Goal: Find specific page/section: Find specific page/section

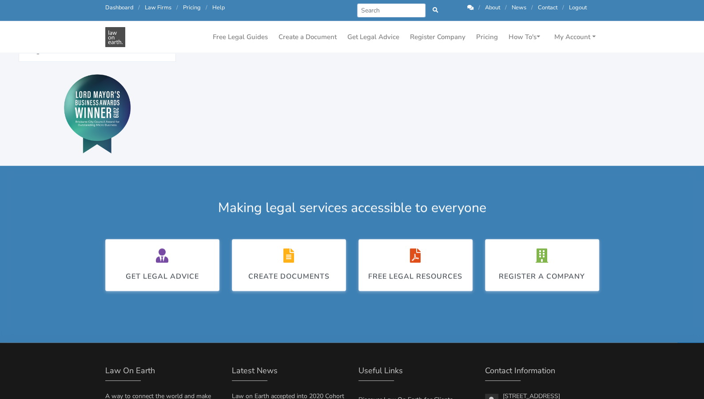
scroll to position [355, 0]
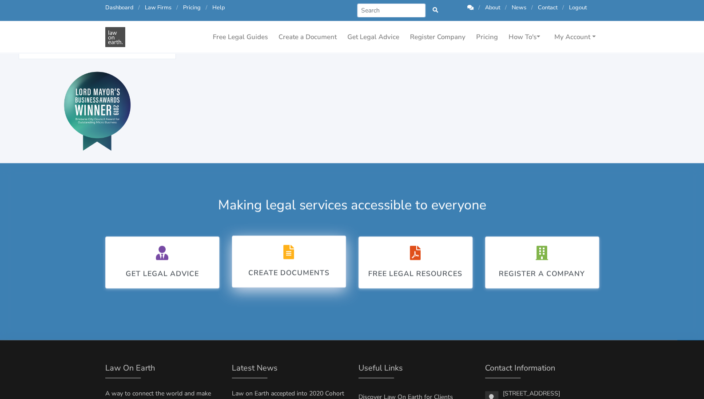
click at [258, 257] on div "Create Documents" at bounding box center [288, 261] width 81 height 33
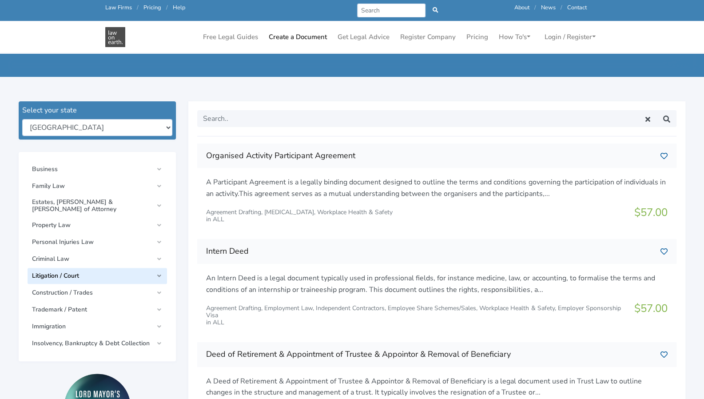
scroll to position [89, 0]
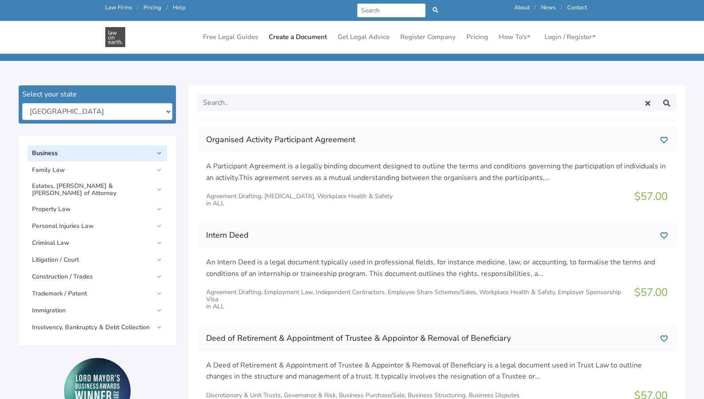
click at [71, 157] on link "Business" at bounding box center [97, 153] width 139 height 16
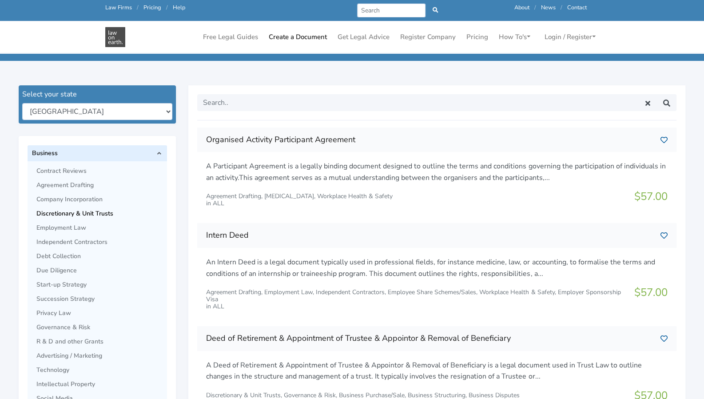
click at [69, 213] on span "Discretionary & Unit Trusts" at bounding box center [99, 213] width 126 height 7
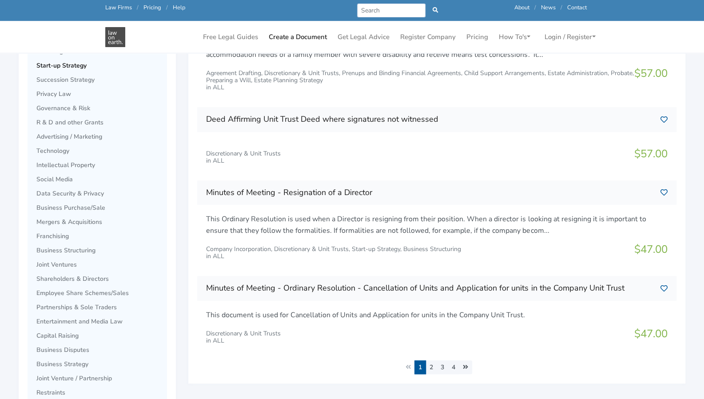
scroll to position [311, 0]
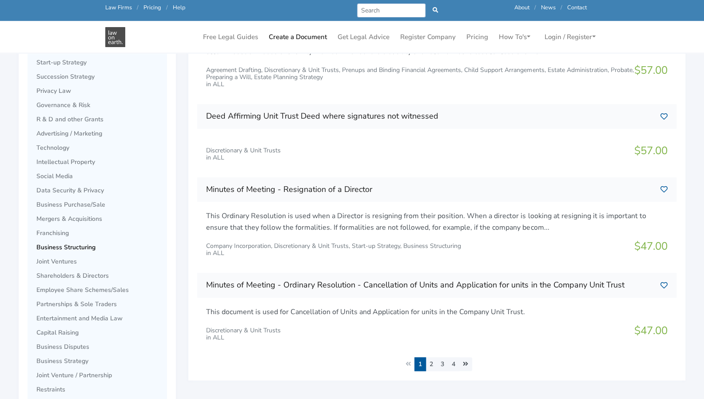
click at [59, 244] on span "Business Structuring" at bounding box center [99, 247] width 126 height 7
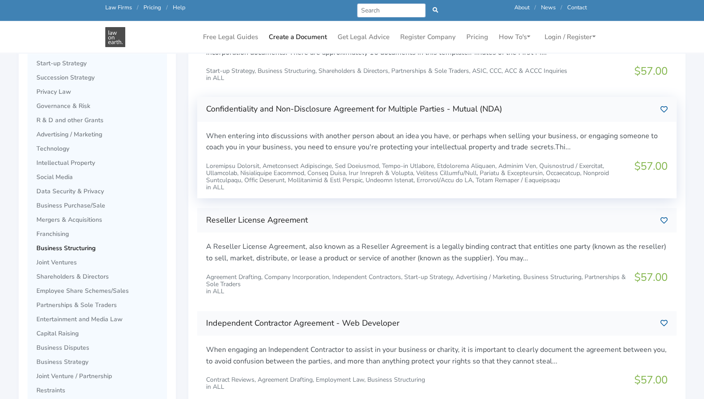
scroll to position [355, 0]
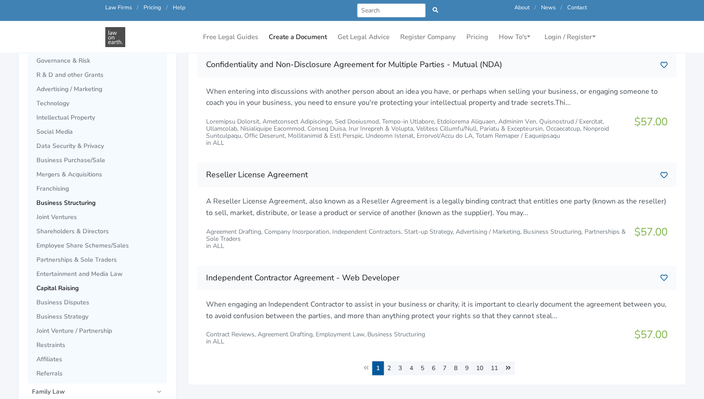
click at [58, 287] on span "Capital Raising" at bounding box center [99, 288] width 126 height 7
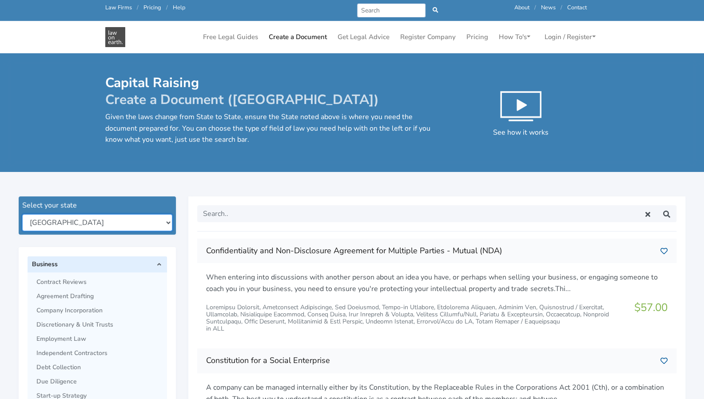
click at [167, 222] on select "New South Wales Queensland South Australia Tasmania Victoria Western Australia …" at bounding box center [97, 222] width 150 height 17
select select "sa"
click at [22, 214] on select "New South Wales Queensland South Australia Tasmania Victoria Western Australia …" at bounding box center [97, 222] width 150 height 17
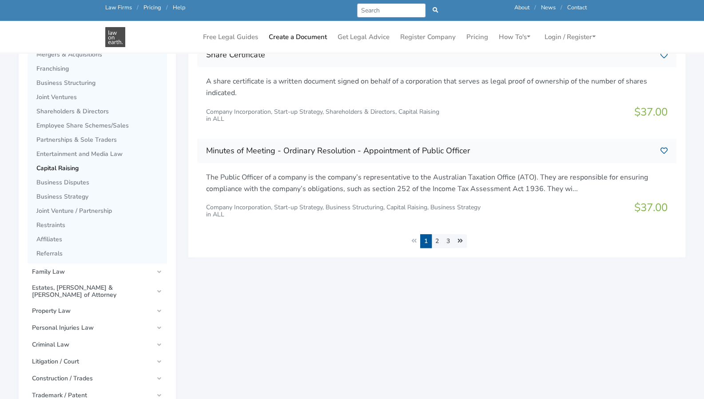
scroll to position [488, 0]
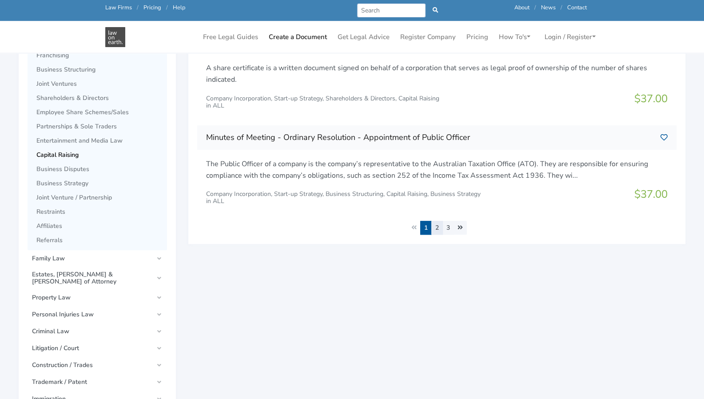
click at [437, 225] on link "2" at bounding box center [437, 228] width 12 height 14
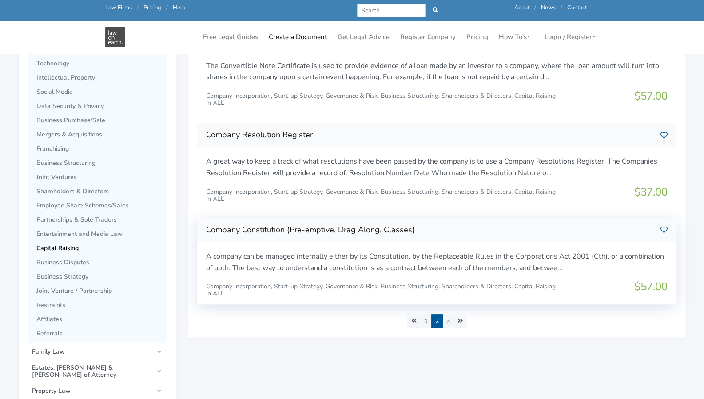
scroll to position [400, 0]
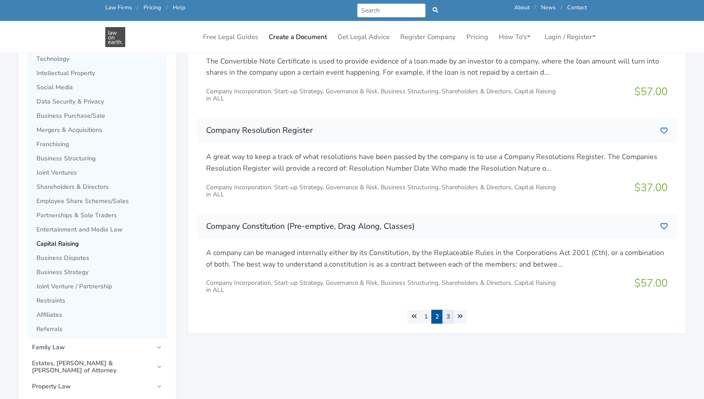
click at [449, 318] on link "3" at bounding box center [448, 316] width 12 height 14
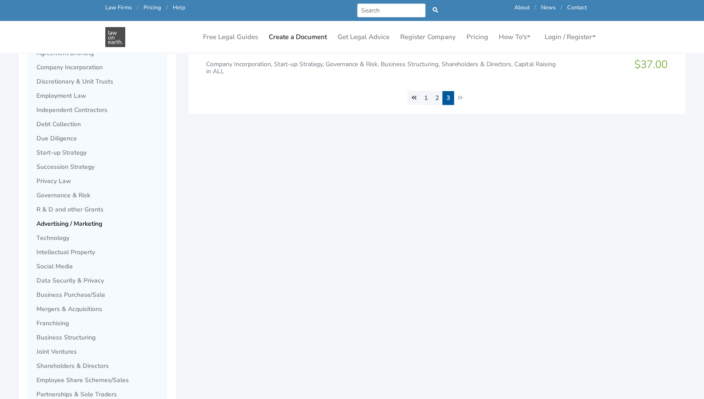
scroll to position [222, 0]
click at [89, 292] on span "Business Purchase/Sale" at bounding box center [99, 293] width 126 height 7
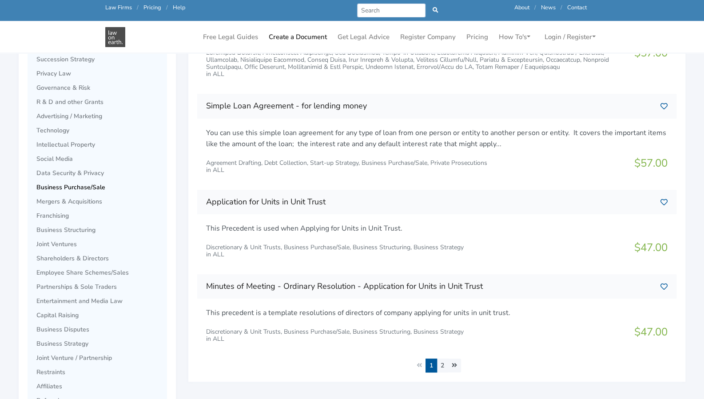
scroll to position [355, 0]
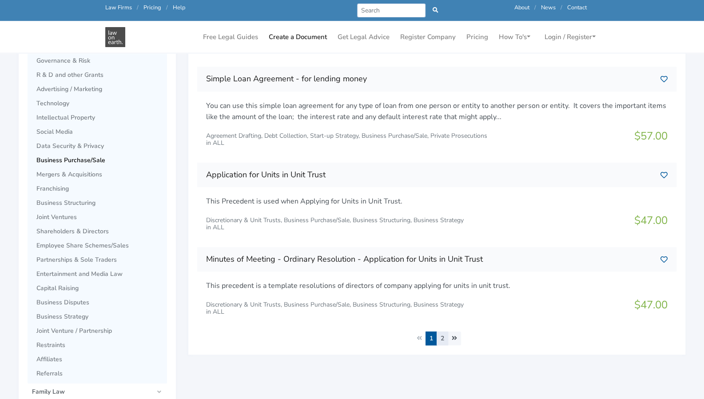
click at [444, 336] on link "2" at bounding box center [442, 338] width 12 height 14
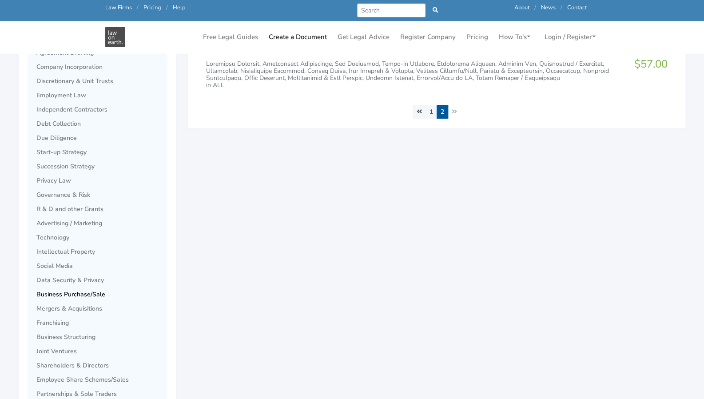
scroll to position [222, 0]
click at [84, 291] on span "Business Purchase/Sale" at bounding box center [99, 293] width 126 height 7
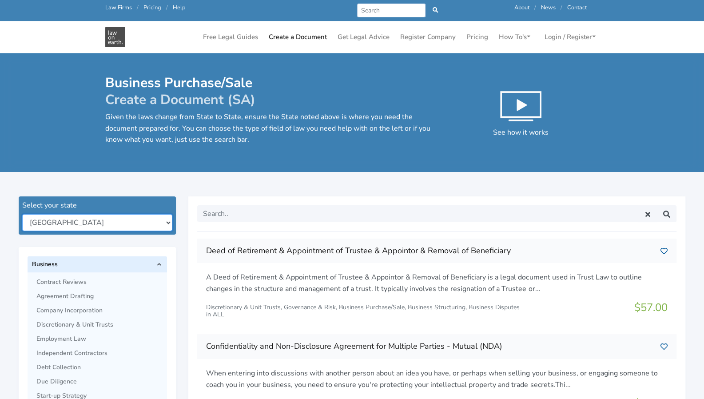
click at [167, 223] on select "New South Wales Queensland South Australia Tasmania Victoria Western Australia …" at bounding box center [97, 222] width 150 height 17
click at [22, 214] on select "New South Wales Queensland South Australia Tasmania Victoria Western Australia …" at bounding box center [97, 222] width 150 height 17
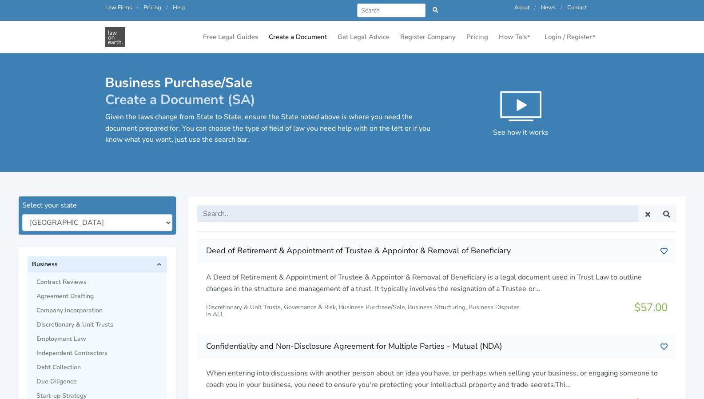
click at [221, 211] on input "text" at bounding box center [417, 213] width 441 height 17
type input "business purchase"
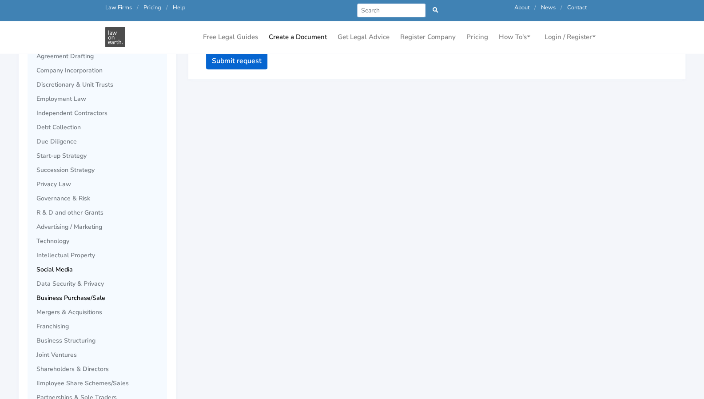
scroll to position [222, 0]
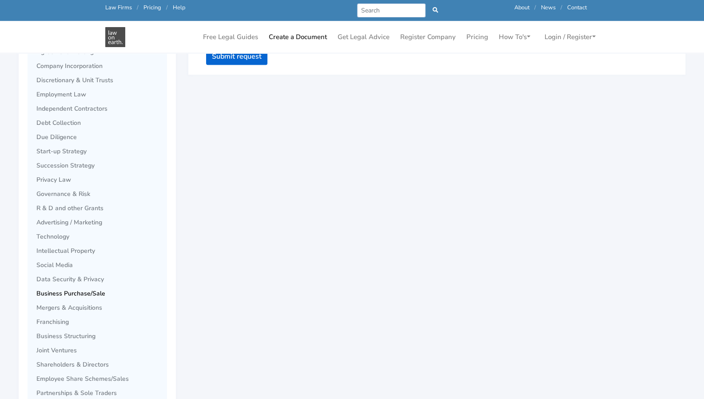
drag, startPoint x: 69, startPoint y: 292, endPoint x: 54, endPoint y: 294, distance: 15.2
click at [54, 294] on span "Business Purchase/Sale" at bounding box center [99, 293] width 126 height 7
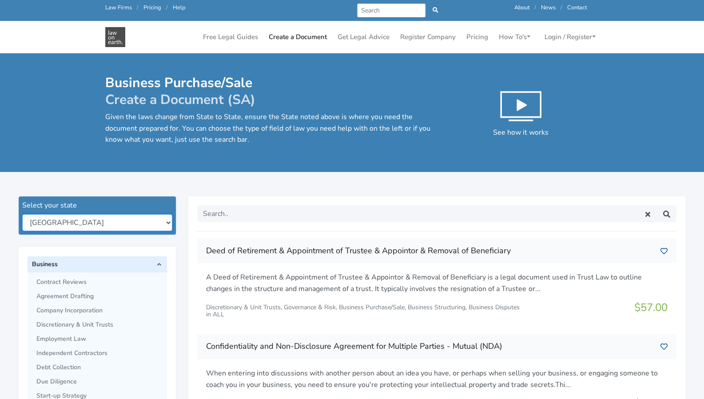
click at [167, 225] on select "New South Wales Queensland South Australia Tasmania Victoria Western Australia …" at bounding box center [97, 222] width 150 height 17
click at [22, 214] on select "New South Wales Queensland South Australia Tasmania Victoria Western Australia …" at bounding box center [97, 222] width 150 height 17
click at [542, 103] on img at bounding box center [521, 106] width 42 height 42
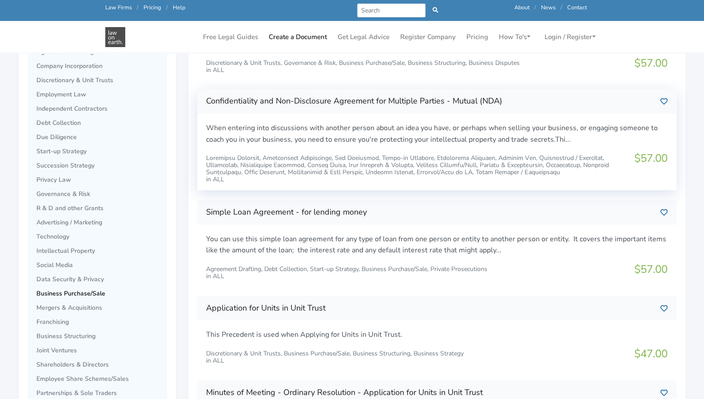
scroll to position [355, 0]
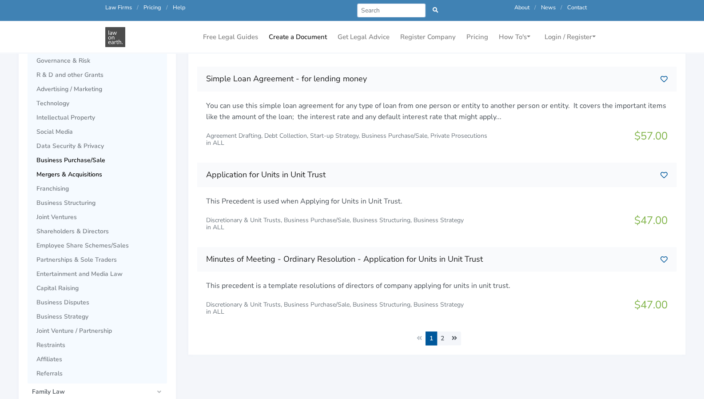
click at [78, 172] on span "Mergers & Acquisitions" at bounding box center [99, 174] width 126 height 7
